Goal: Information Seeking & Learning: Learn about a topic

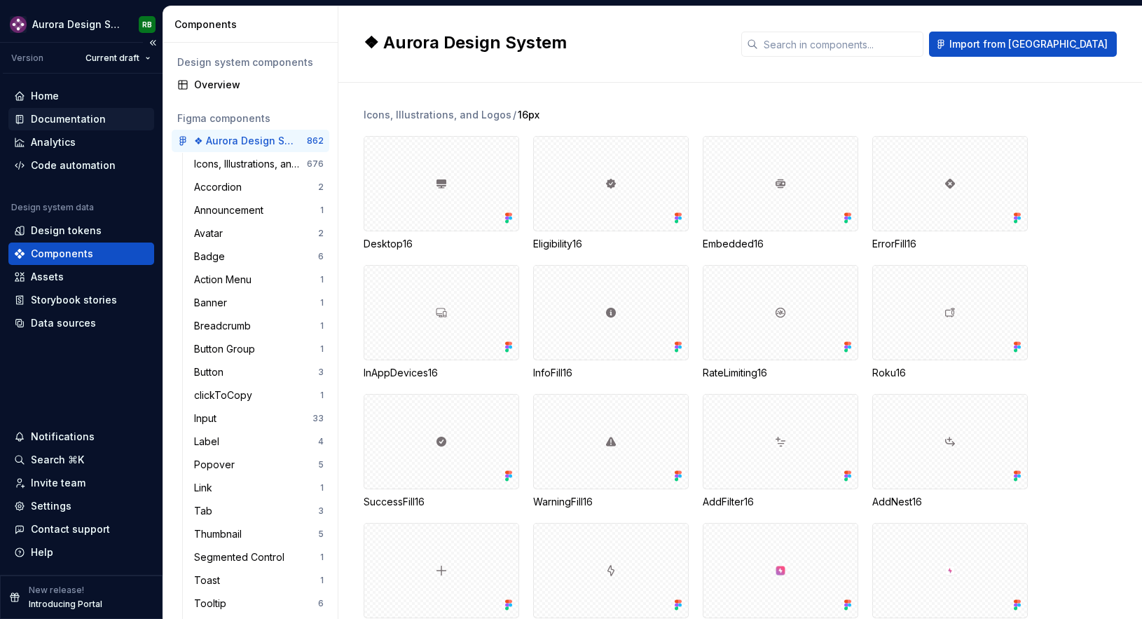
click at [121, 114] on div "Documentation" at bounding box center [81, 119] width 135 height 14
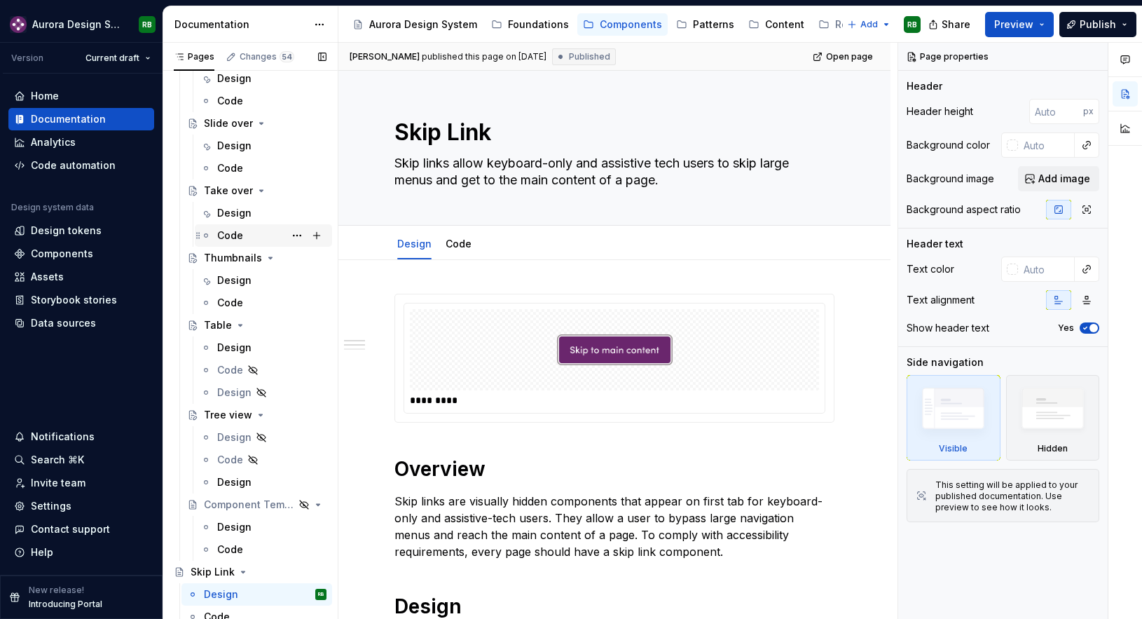
scroll to position [2552, 0]
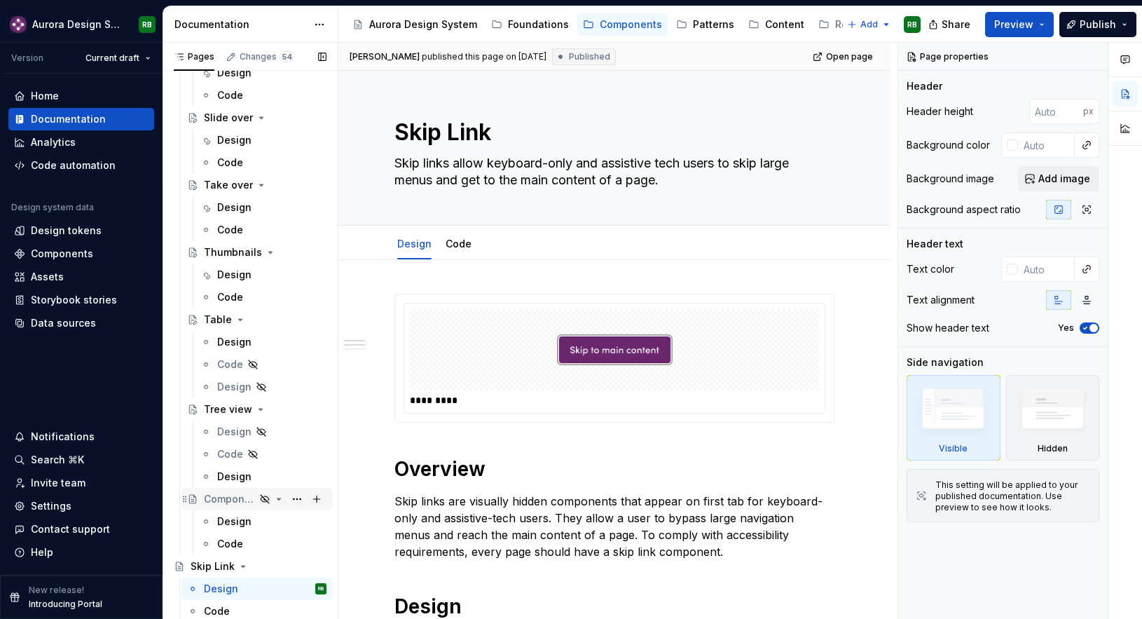
click at [229, 495] on div "Component Template" at bounding box center [229, 499] width 51 height 14
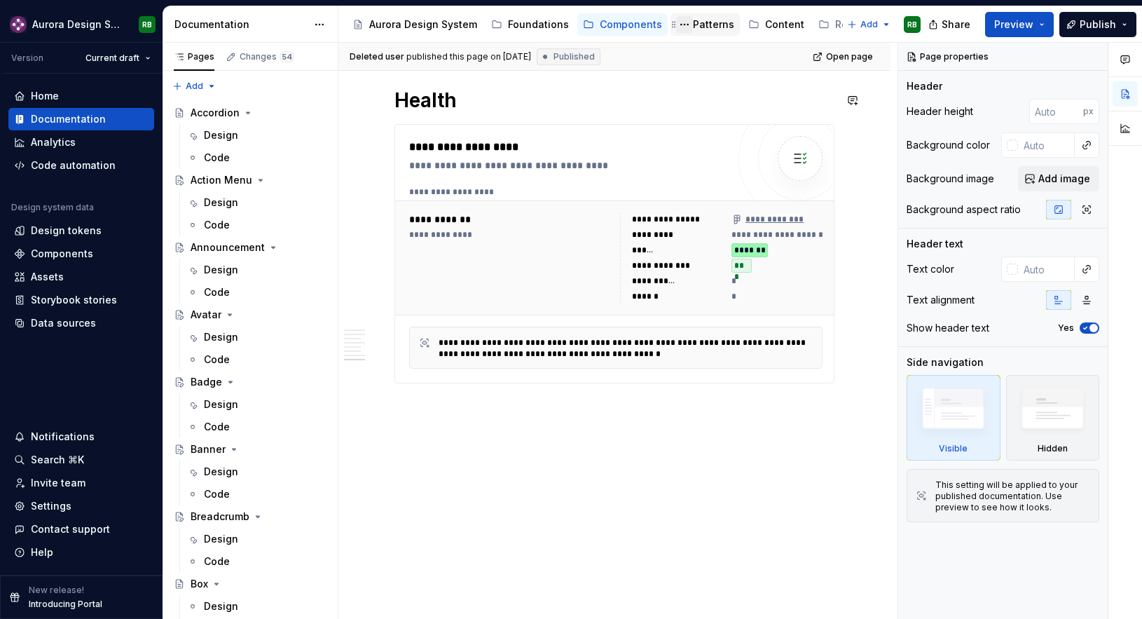
click at [683, 29] on button "Page tree" at bounding box center [684, 24] width 17 height 17
click at [769, 25] on html "Aurora Design System RB Version Current draft Home Documentation Analytics Code…" at bounding box center [571, 309] width 1142 height 619
click at [693, 20] on div "Patterns" at bounding box center [713, 25] width 41 height 14
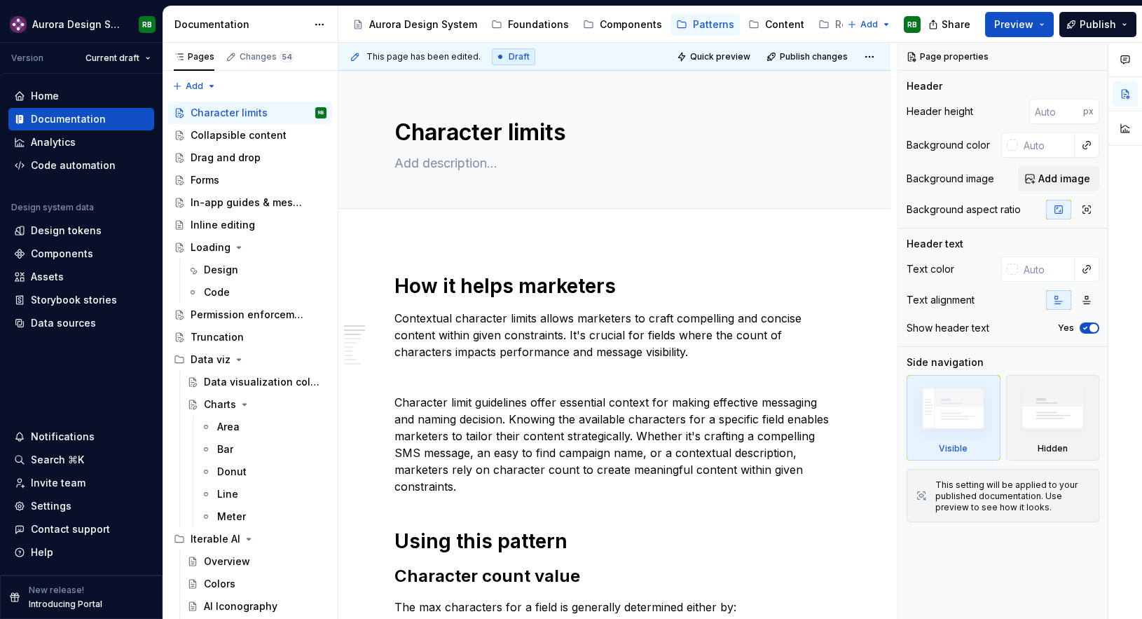
type textarea "*"
